Goal: Find specific page/section: Find specific page/section

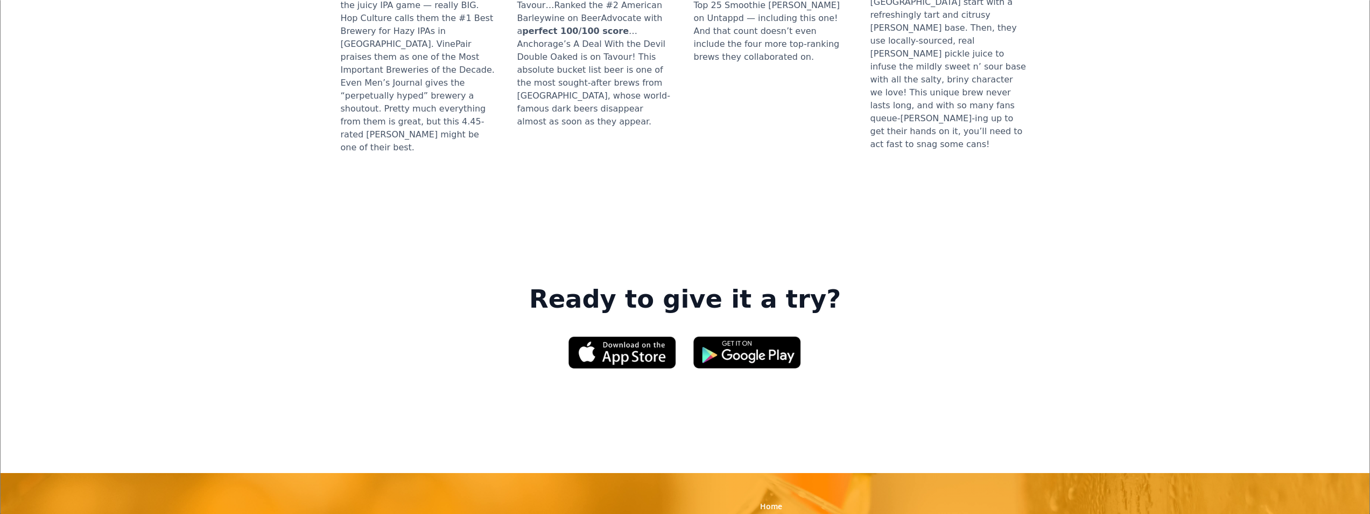
scroll to position [1561, 0]
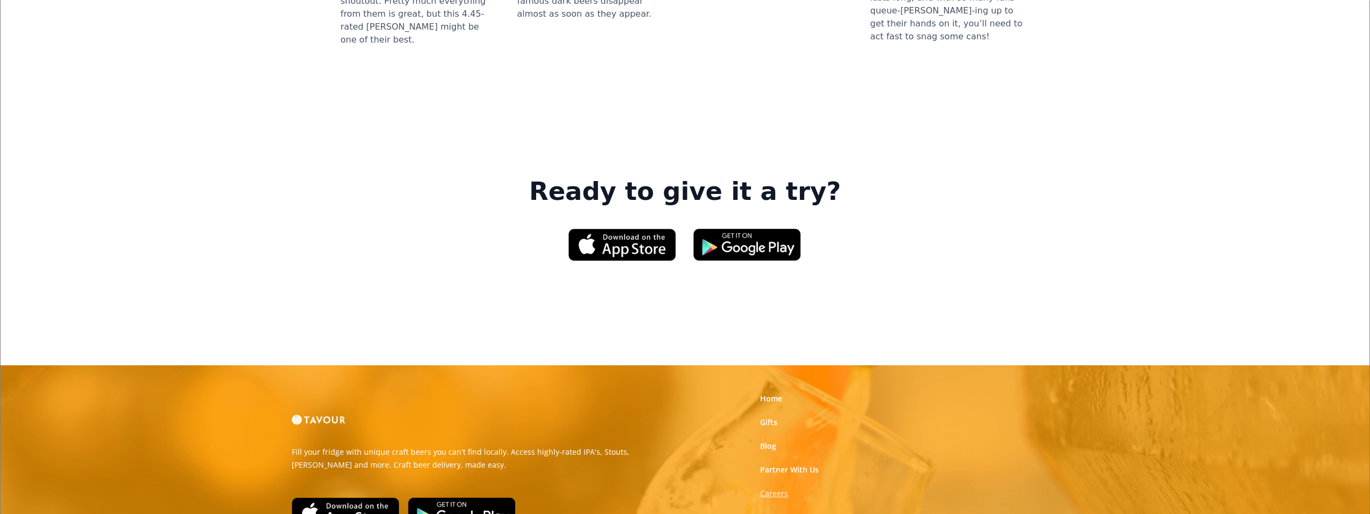
click at [781, 488] on strong "Careers" at bounding box center [774, 493] width 28 height 10
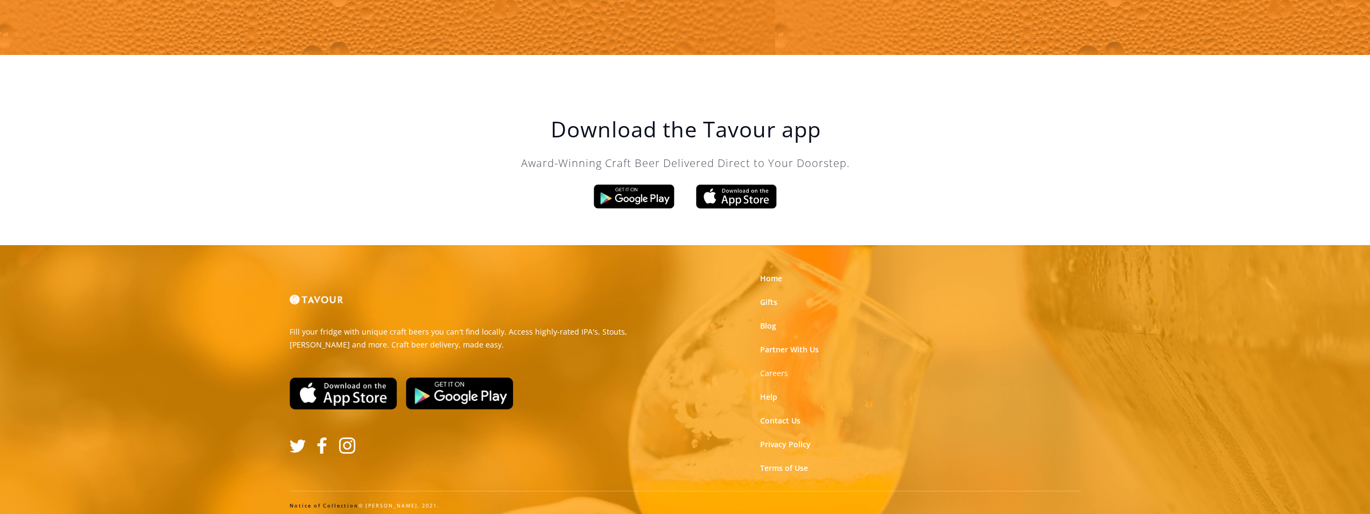
scroll to position [1826, 0]
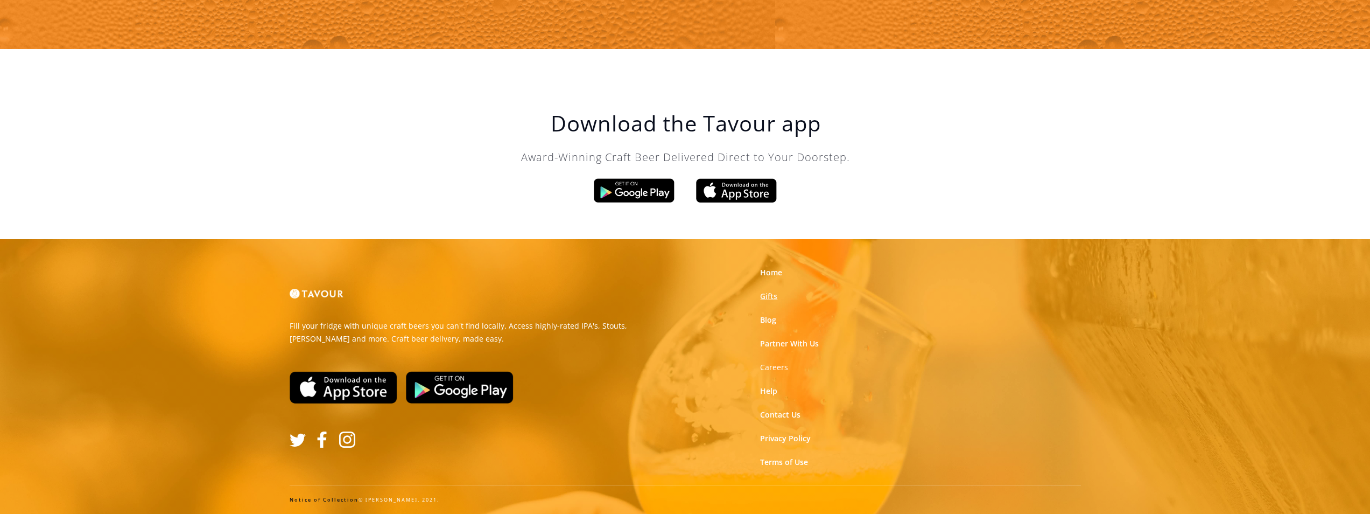
click at [767, 295] on link "Gifts" at bounding box center [768, 296] width 17 height 11
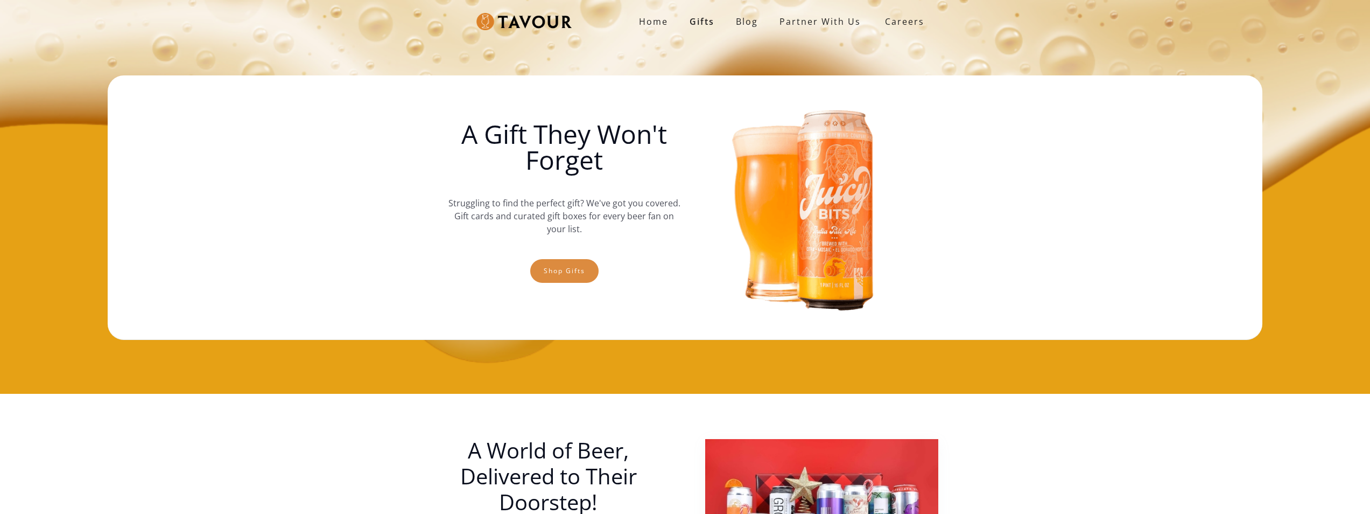
click at [570, 270] on link "Shop gifts" at bounding box center [564, 271] width 68 height 24
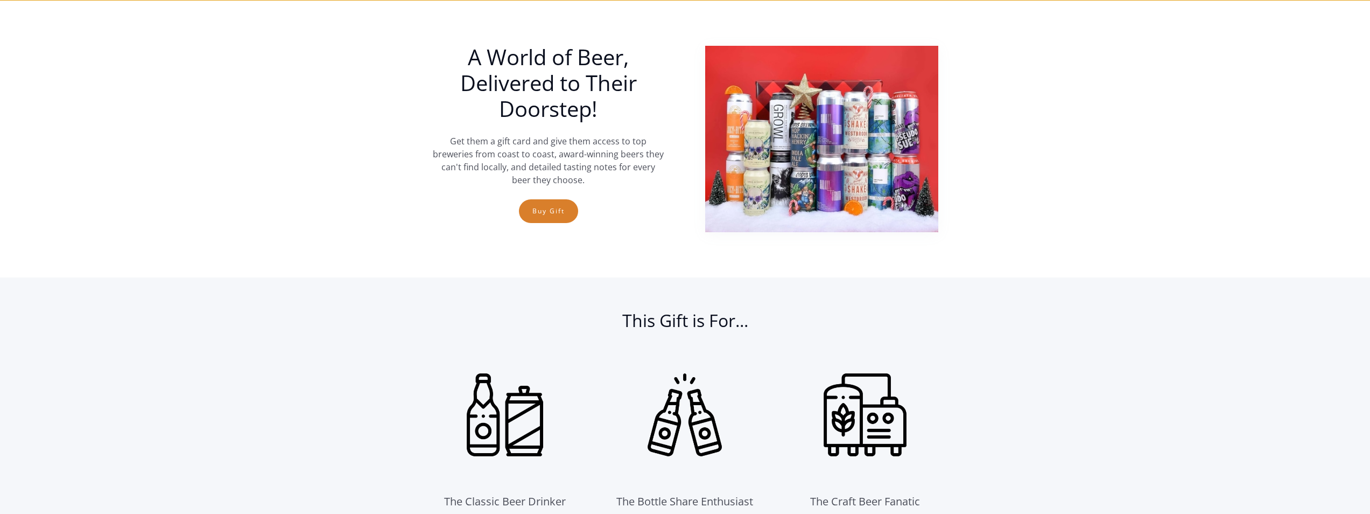
scroll to position [394, 0]
